Goal: Information Seeking & Learning: Learn about a topic

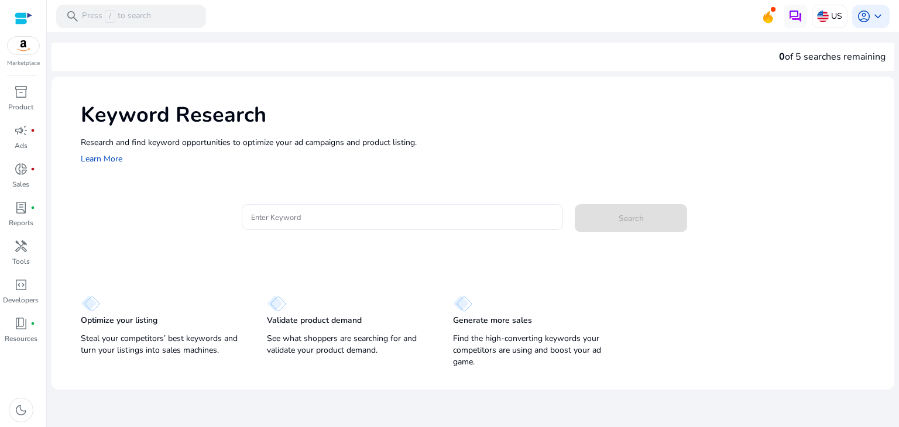
click at [371, 217] on input "Enter Keyword" at bounding box center [402, 217] width 303 height 13
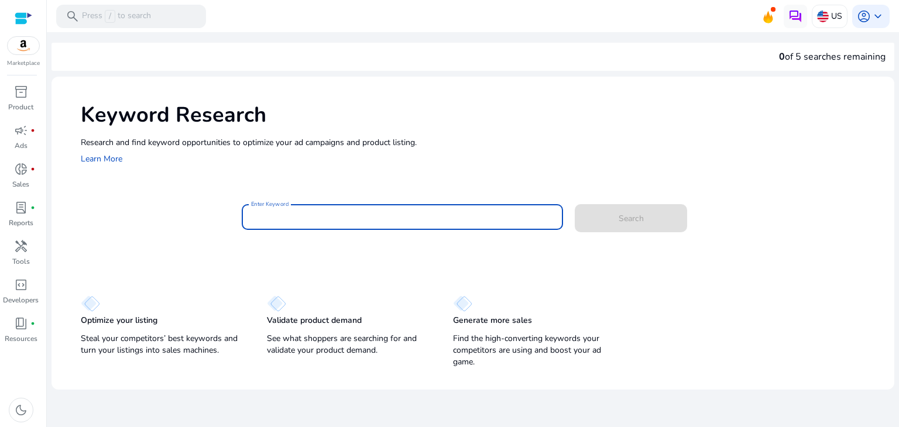
paste input "**********"
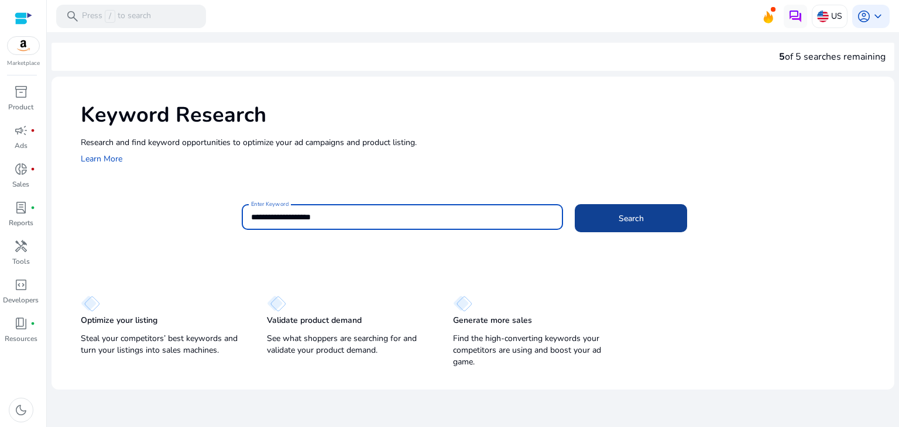
type input "**********"
click at [612, 212] on span at bounding box center [631, 218] width 112 height 28
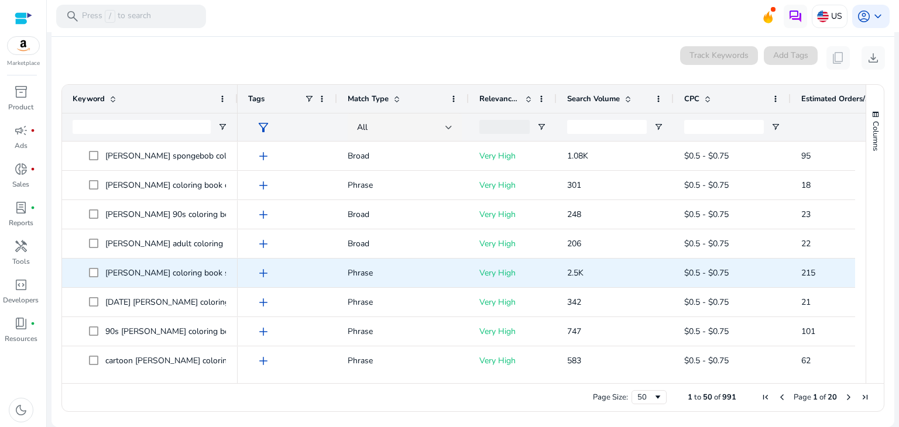
scroll to position [234, 0]
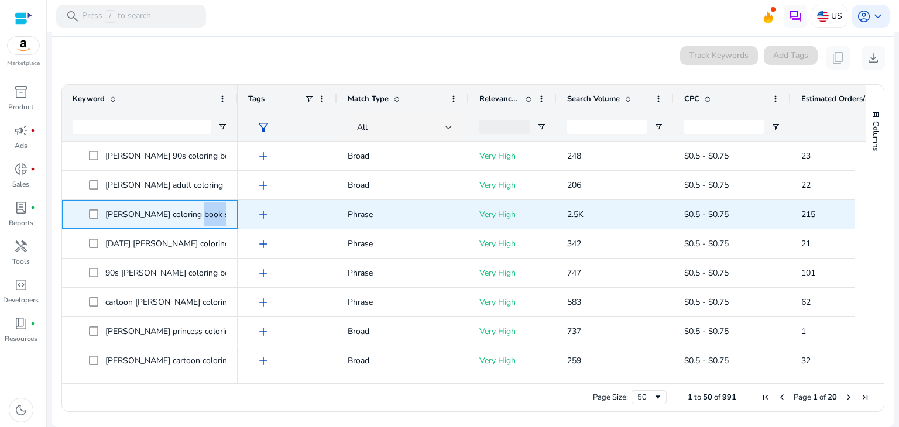
drag, startPoint x: 187, startPoint y: 214, endPoint x: 225, endPoint y: 214, distance: 37.5
click at [225, 214] on p "stoner coloring book spongebob .st0{fill:#2c8af8}" at bounding box center [190, 215] width 171 height 24
click at [102, 210] on span at bounding box center [97, 215] width 16 height 24
drag, startPoint x: 106, startPoint y: 211, endPoint x: 224, endPoint y: 217, distance: 118.4
click at [224, 217] on span "stoner coloring book spongebob .st0{fill:#2c8af8}" at bounding box center [158, 215] width 138 height 24
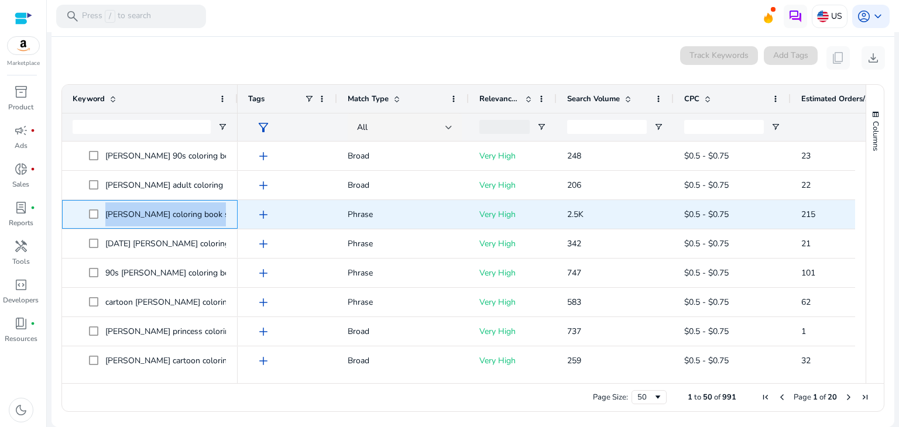
copy span "[PERSON_NAME] coloring book spongebob"
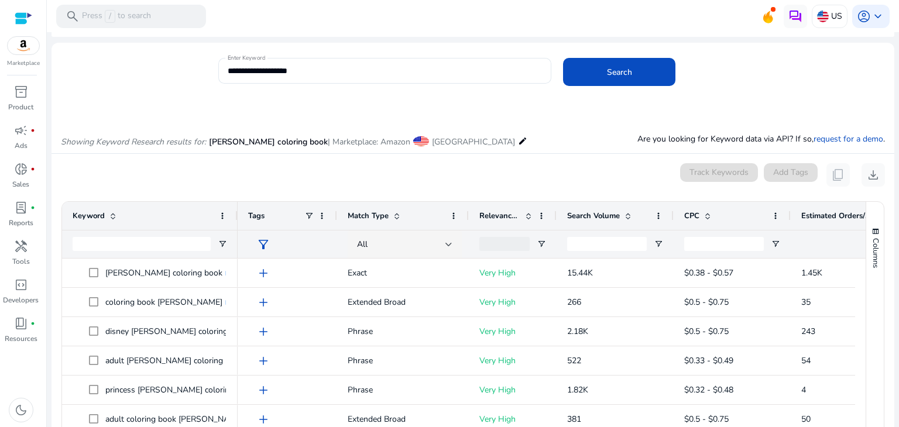
scroll to position [151, 0]
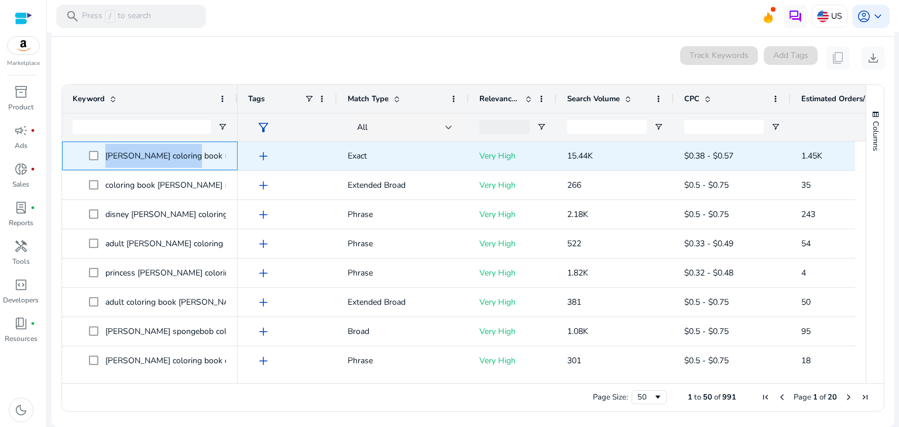
drag, startPoint x: 103, startPoint y: 155, endPoint x: 181, endPoint y: 159, distance: 78.0
click at [181, 159] on span "stoner coloring book .st0{fill:#2c8af8}" at bounding box center [158, 156] width 138 height 24
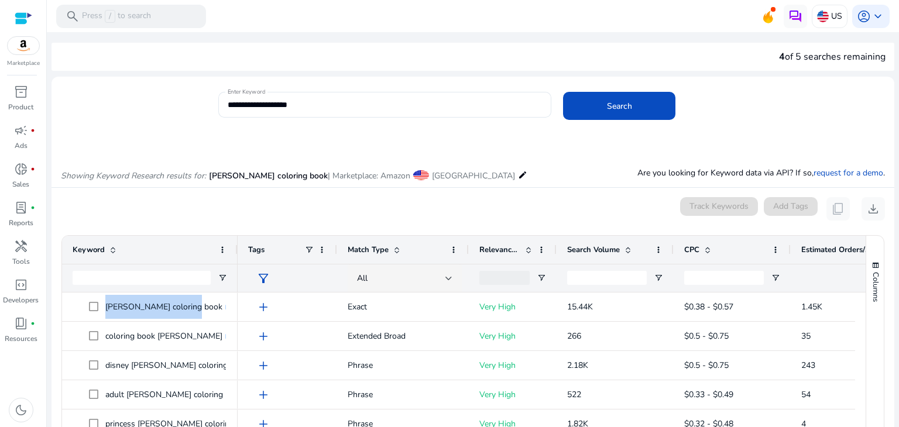
scroll to position [151, 0]
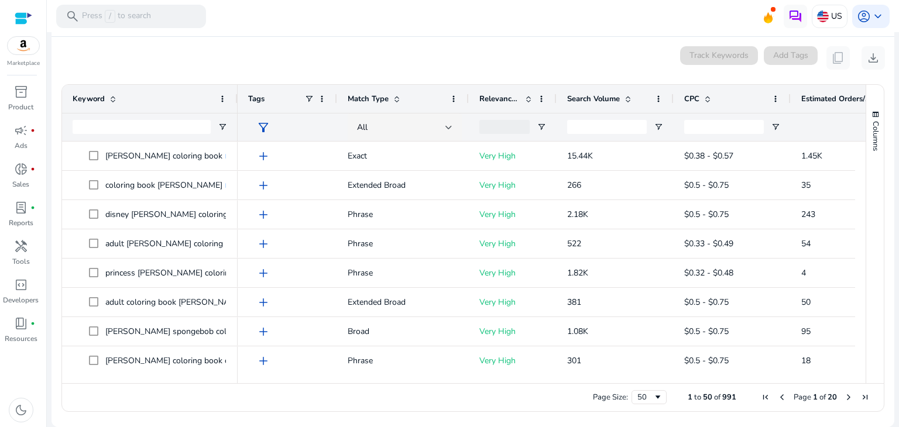
drag, startPoint x: 0, startPoint y: 0, endPoint x: 426, endPoint y: 61, distance: 430.7
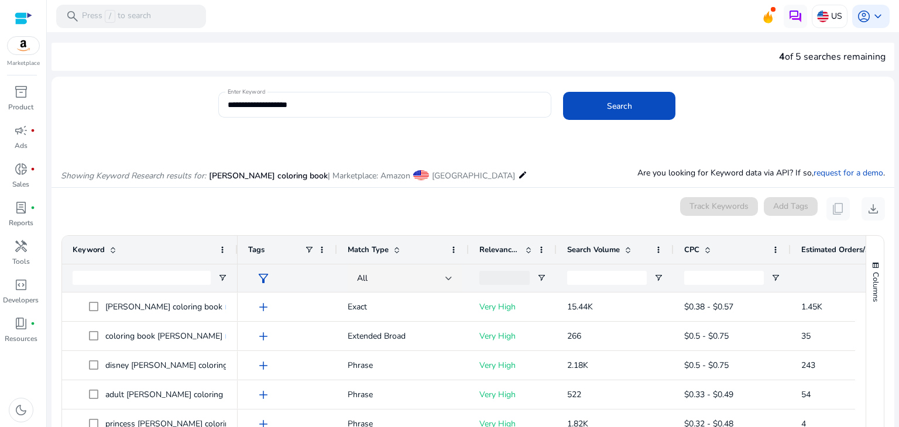
scroll to position [151, 0]
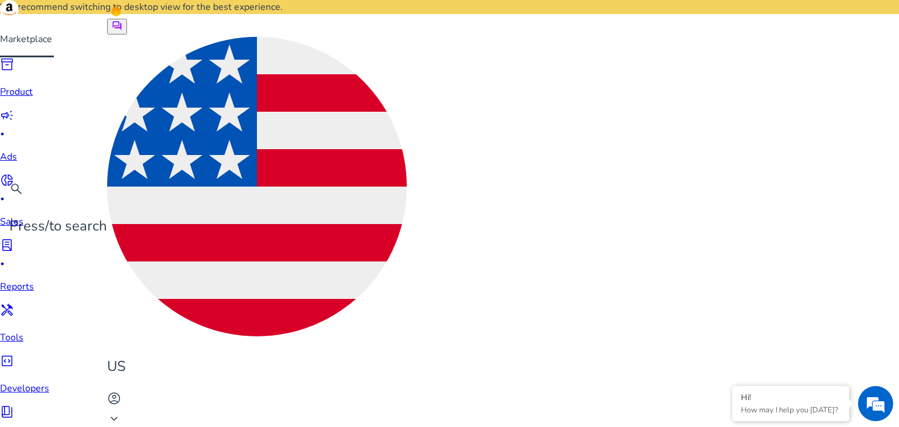
scroll to position [151, 0]
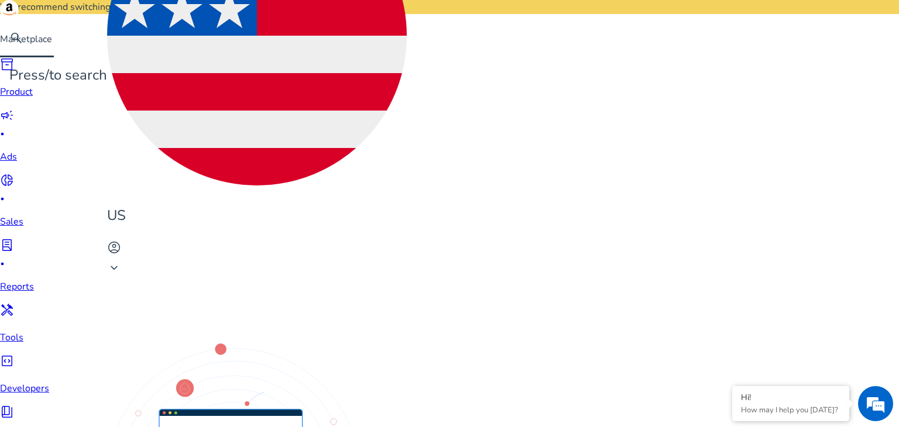
drag, startPoint x: 0, startPoint y: 0, endPoint x: 644, endPoint y: 21, distance: 644.4
click at [644, 21] on mat-toolbar "search Press / to search US account_circle keyboard_arrow_down" at bounding box center [449, 65] width 899 height 432
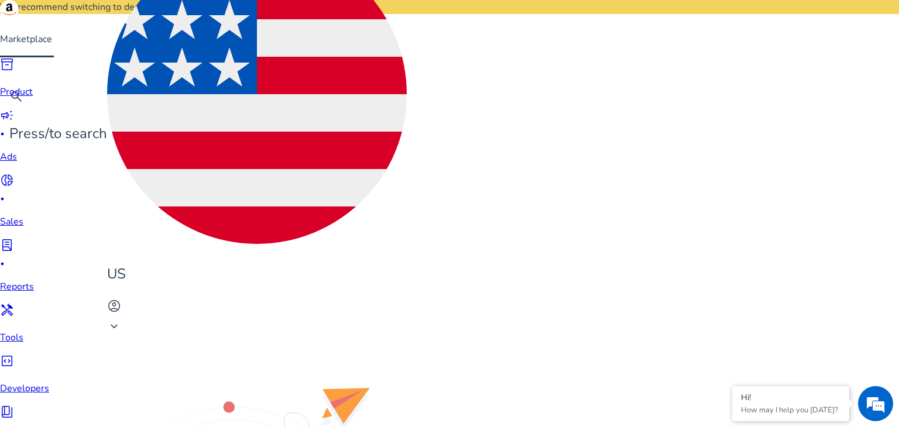
scroll to position [0, 0]
